Goal: Obtain resource: Download file/media

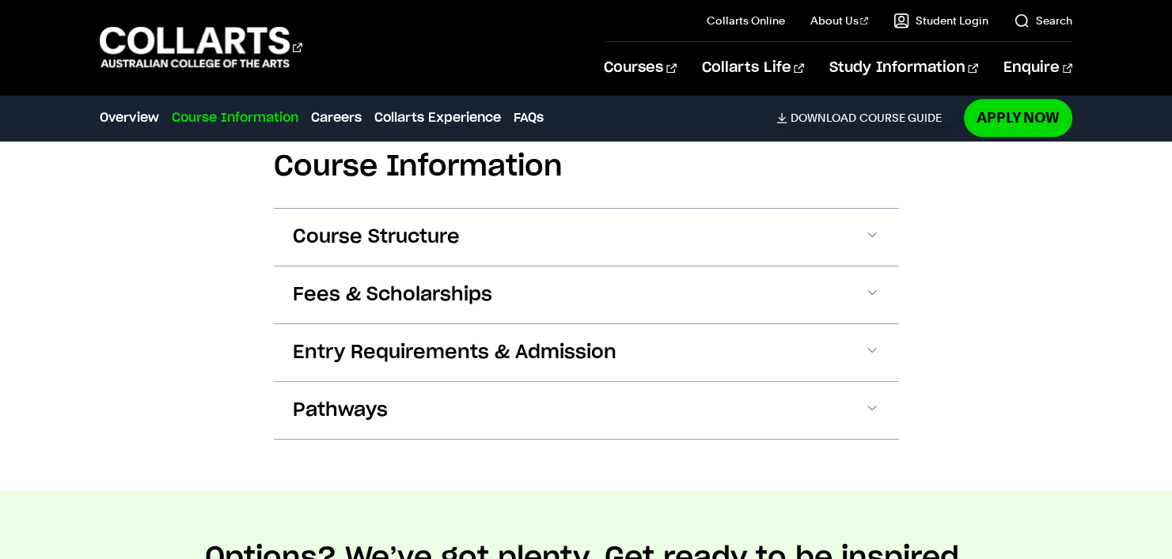
scroll to position [1603, 0]
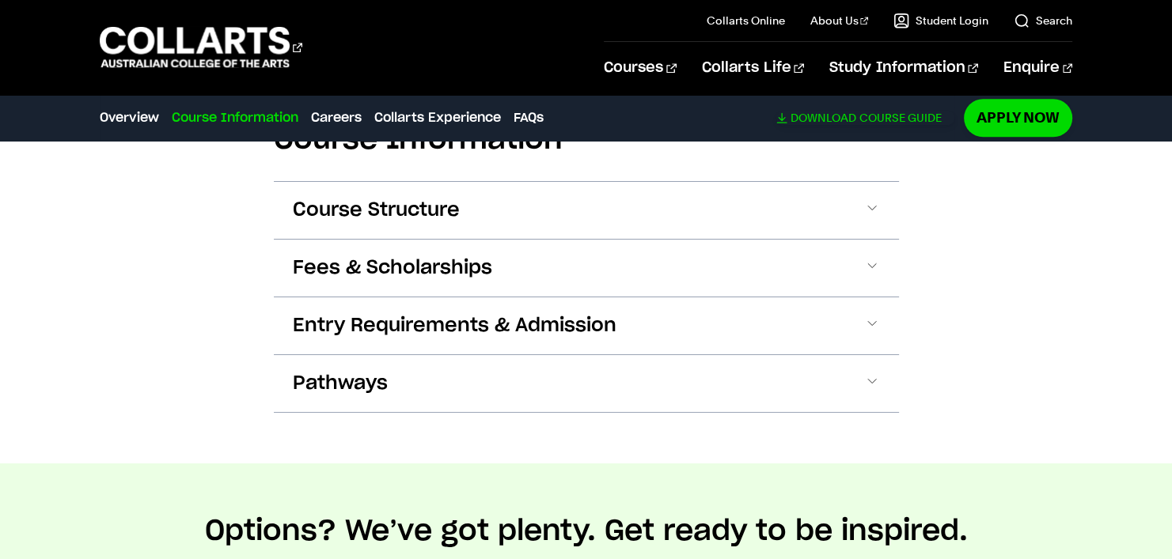
click at [822, 113] on span "Download" at bounding box center [823, 118] width 66 height 14
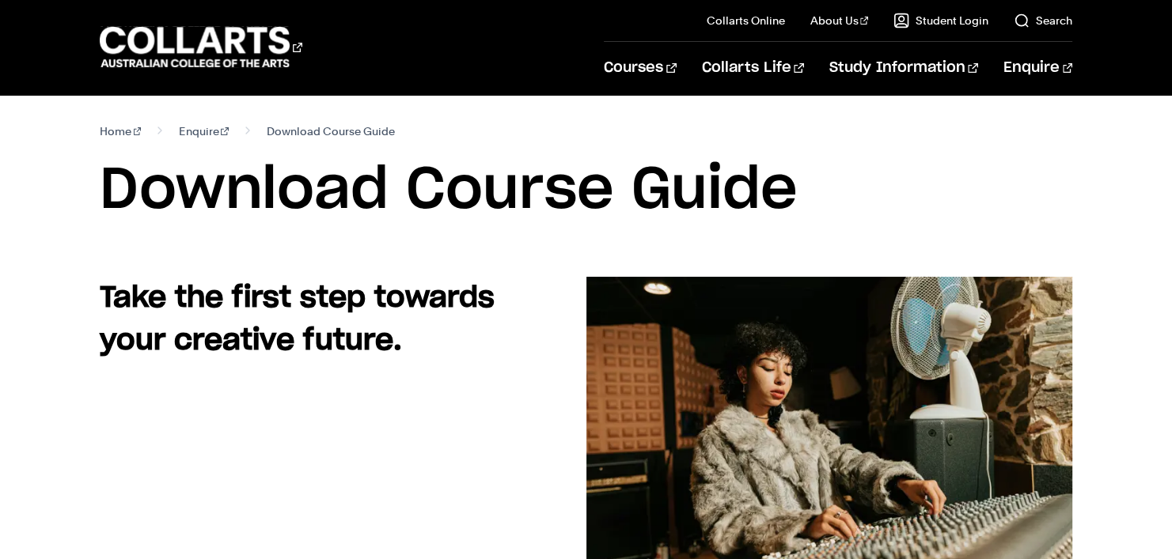
scroll to position [79, 0]
